Goal: Task Accomplishment & Management: Manage account settings

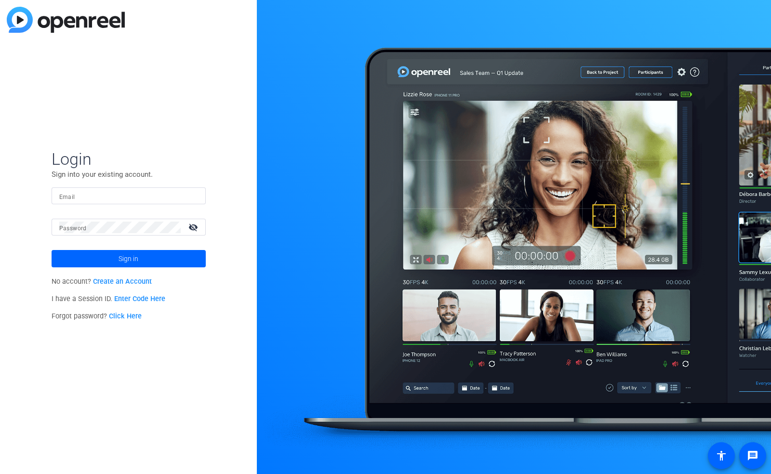
click at [132, 319] on link "Click Here" at bounding box center [125, 316] width 33 height 8
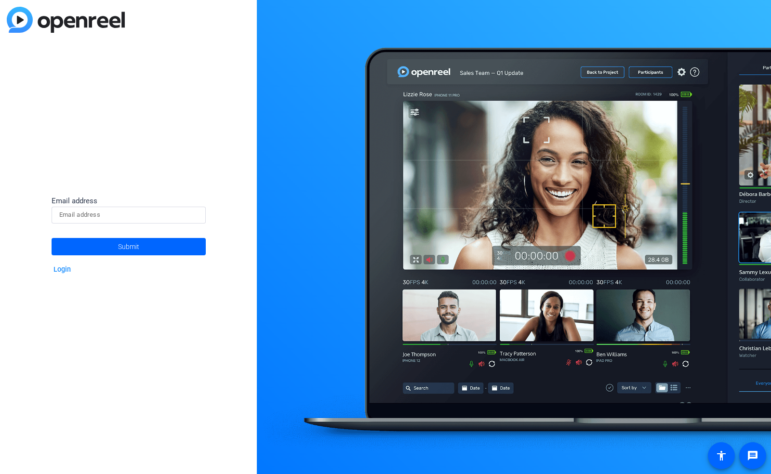
click at [104, 215] on input at bounding box center [128, 215] width 139 height 12
paste input "[PERSON_NAME][EMAIL_ADDRESS][DOMAIN_NAME]"
click at [59, 212] on input "[PERSON_NAME][EMAIL_ADDRESS][DOMAIN_NAME]" at bounding box center [128, 215] width 139 height 12
type input "[PERSON_NAME][EMAIL_ADDRESS][DOMAIN_NAME]"
click at [131, 245] on span "Submit" at bounding box center [128, 247] width 21 height 24
